Goal: Task Accomplishment & Management: Manage account settings

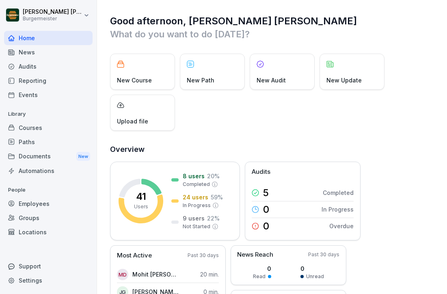
click at [30, 130] on div "Courses" at bounding box center [48, 128] width 89 height 14
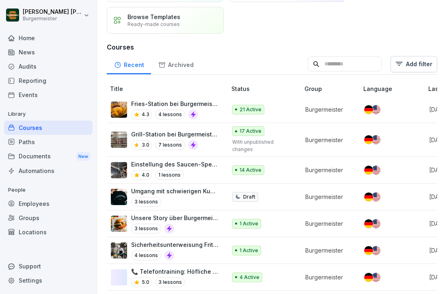
scroll to position [62, 0]
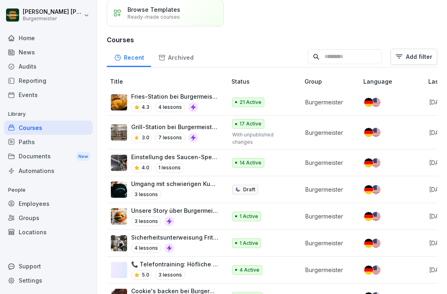
click at [43, 141] on div "Paths" at bounding box center [48, 142] width 89 height 14
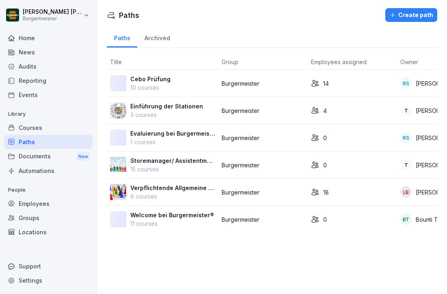
click at [184, 82] on div "Cebo Prüfung 10 courses" at bounding box center [162, 83] width 105 height 17
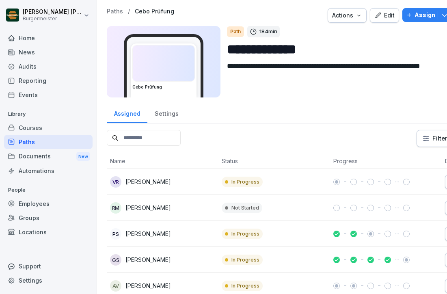
click at [389, 18] on div "Edit" at bounding box center [385, 15] width 20 height 9
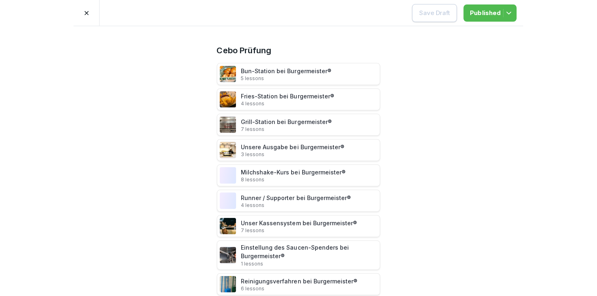
scroll to position [59, 0]
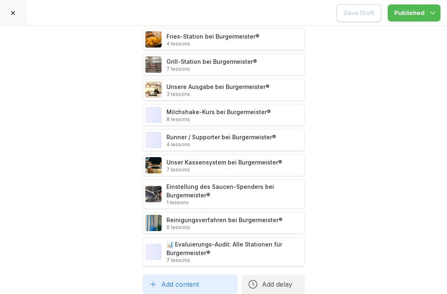
click at [12, 10] on icon at bounding box center [13, 13] width 7 height 7
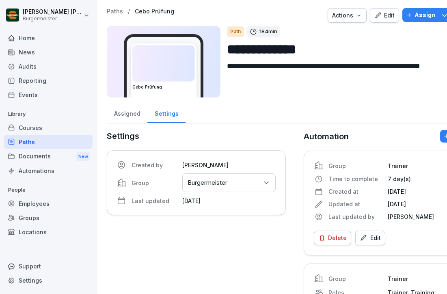
click at [259, 11] on div at bounding box center [251, 15] width 147 height 15
